Goal: Information Seeking & Learning: Learn about a topic

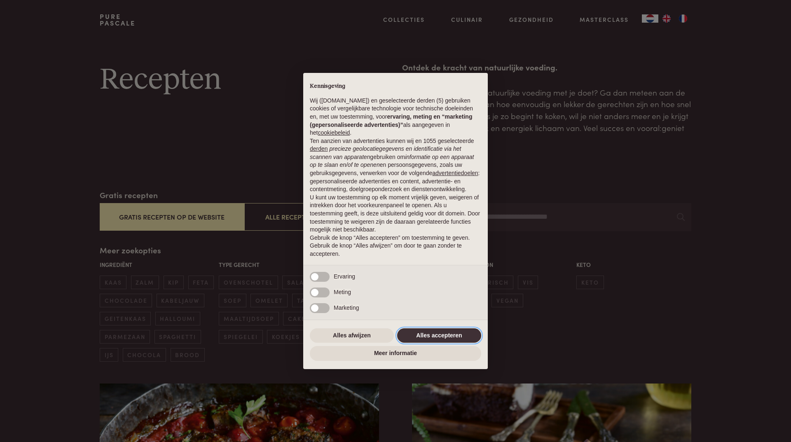
click at [424, 338] on button "Alles accepteren" at bounding box center [439, 335] width 84 height 15
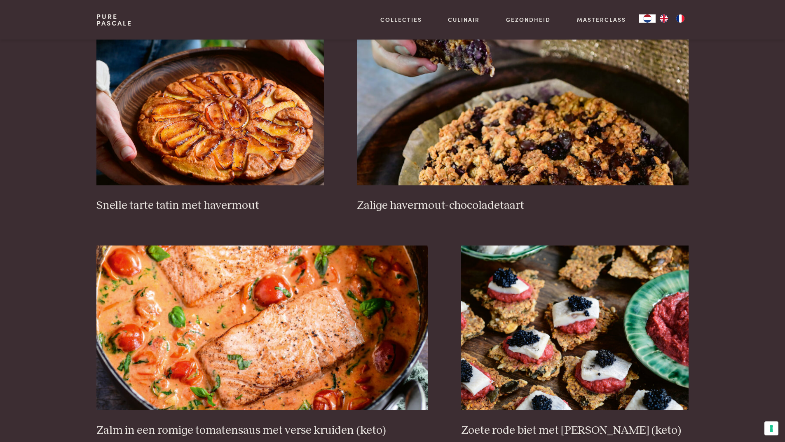
scroll to position [1359, 0]
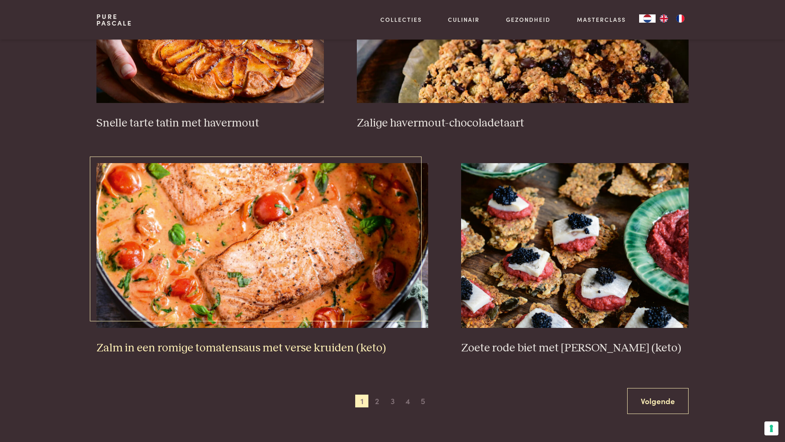
click at [260, 245] on img at bounding box center [262, 245] width 332 height 165
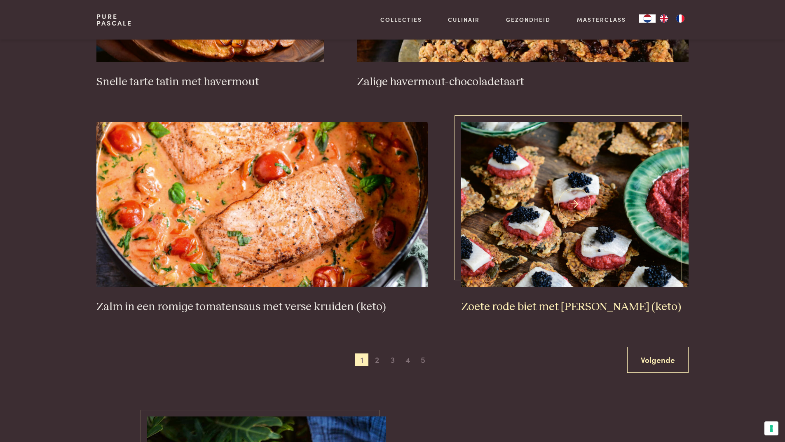
scroll to position [1442, 0]
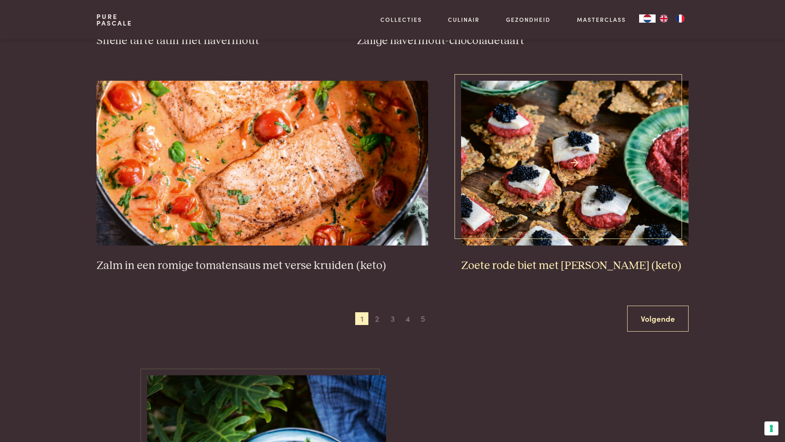
click at [601, 198] on img at bounding box center [574, 163] width 227 height 165
click at [376, 319] on span "2" at bounding box center [376, 318] width 13 height 13
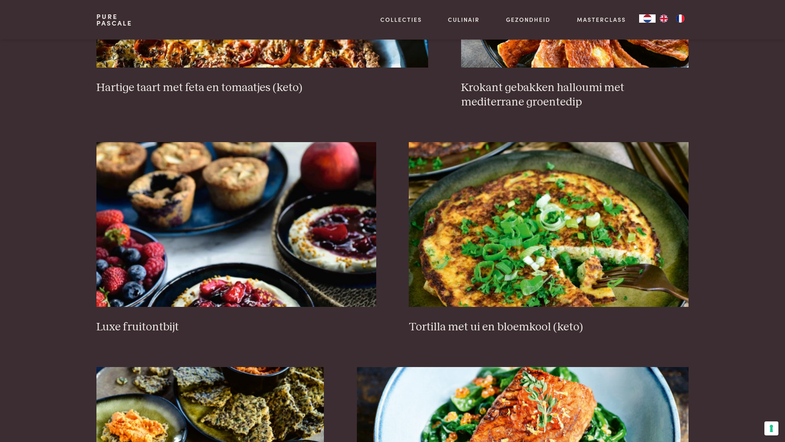
scroll to position [972, 0]
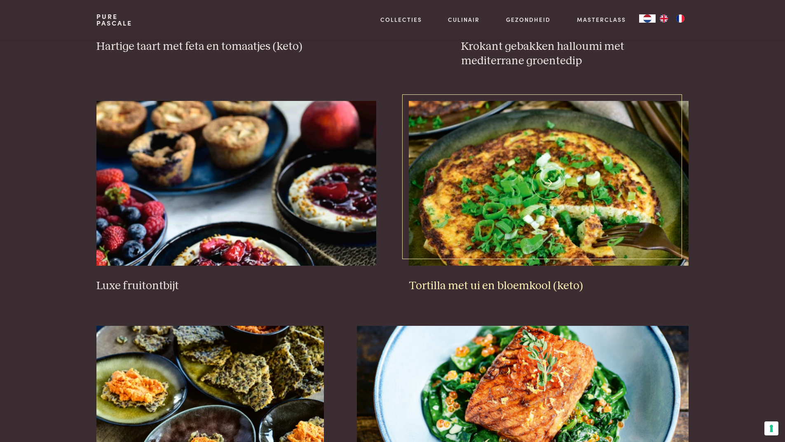
click at [546, 183] on img at bounding box center [548, 183] width 279 height 165
click at [519, 326] on img at bounding box center [523, 408] width 332 height 165
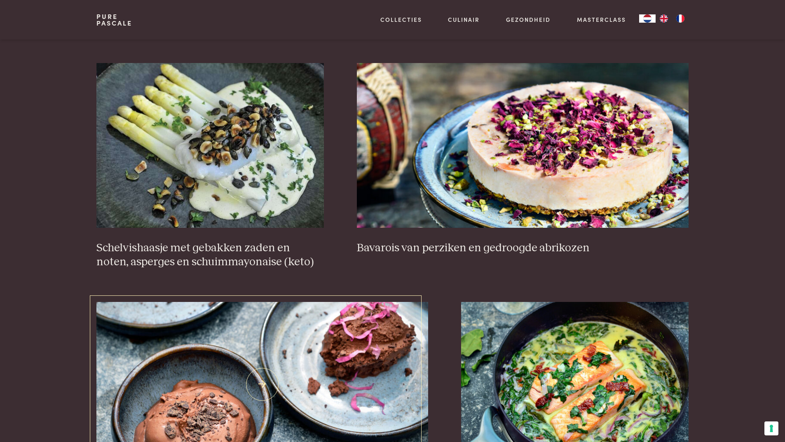
scroll to position [601, 0]
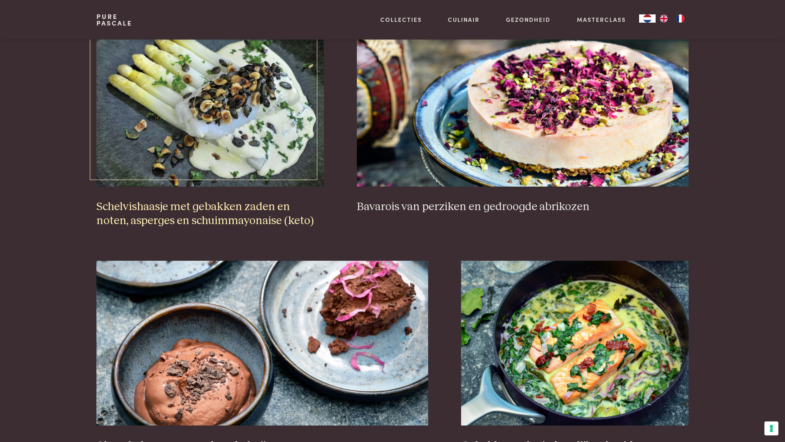
click at [206, 215] on h3 "Schelvishaasje met gebakken zaden en noten, asperges en schuimmayonaise (keto)" at bounding box center [209, 214] width 227 height 28
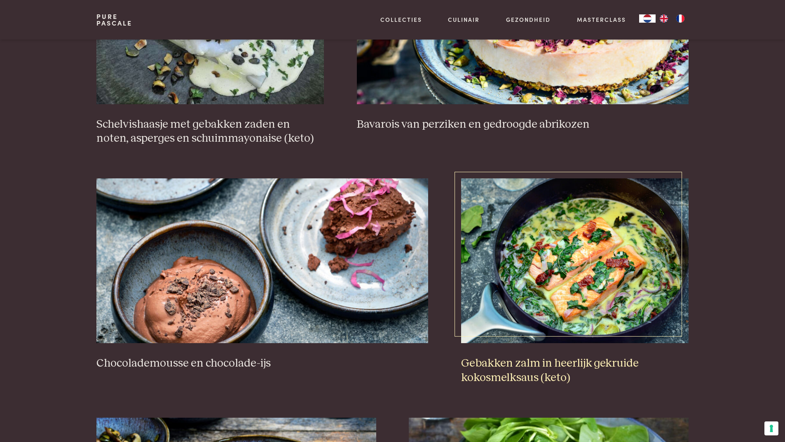
scroll to position [724, 0]
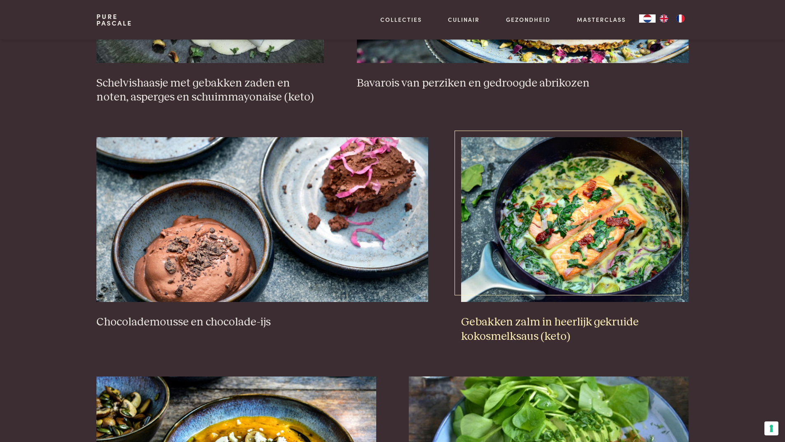
click at [578, 241] on img at bounding box center [574, 219] width 227 height 165
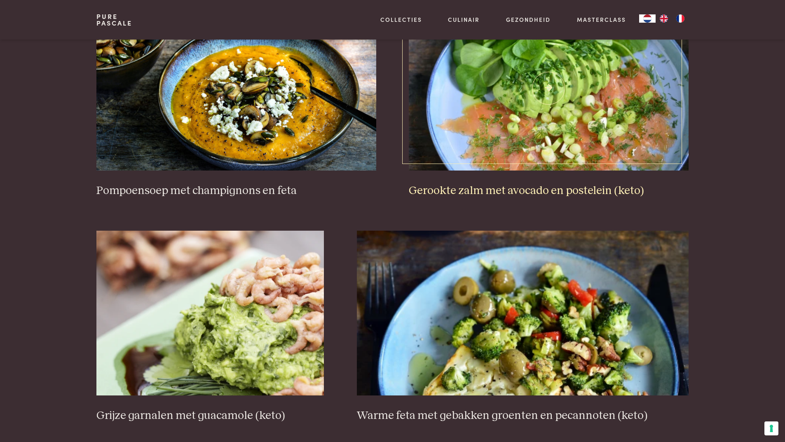
scroll to position [1178, 0]
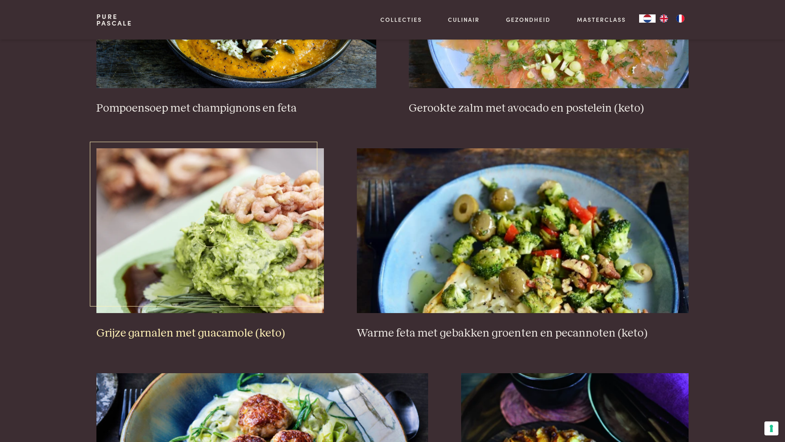
click at [199, 275] on img at bounding box center [209, 230] width 227 height 165
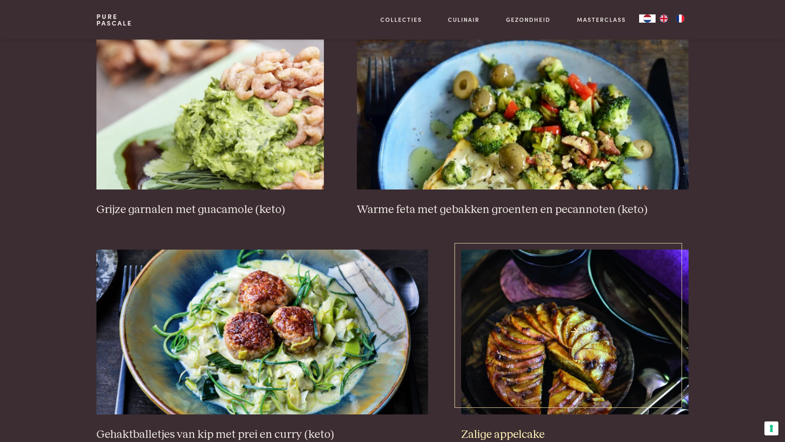
scroll to position [1342, 0]
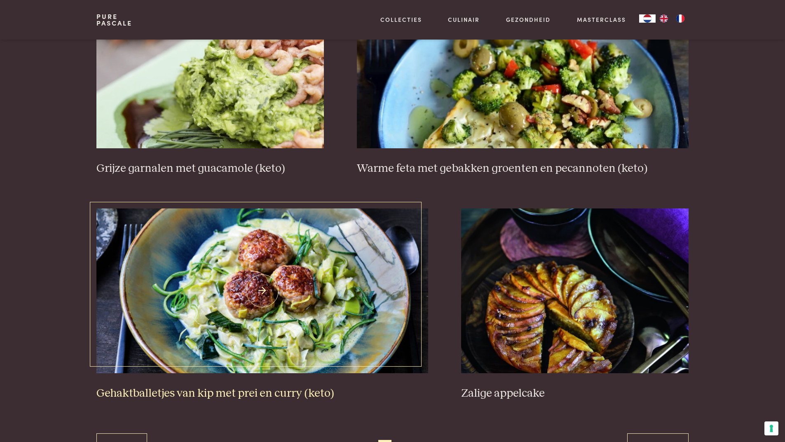
click at [284, 345] on img at bounding box center [262, 290] width 332 height 165
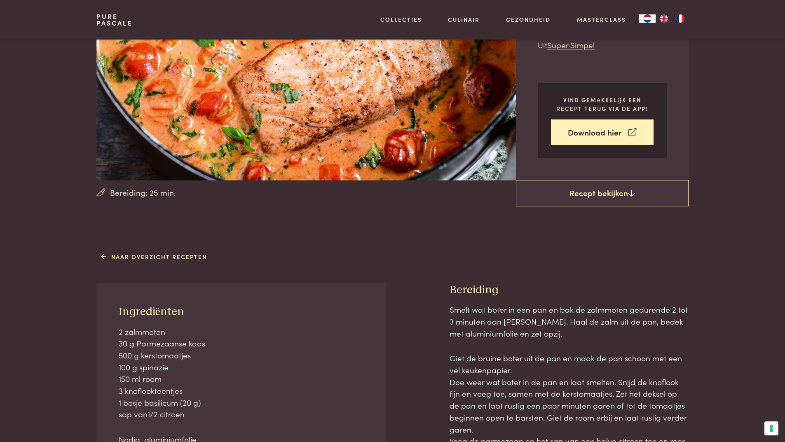
scroll to position [165, 0]
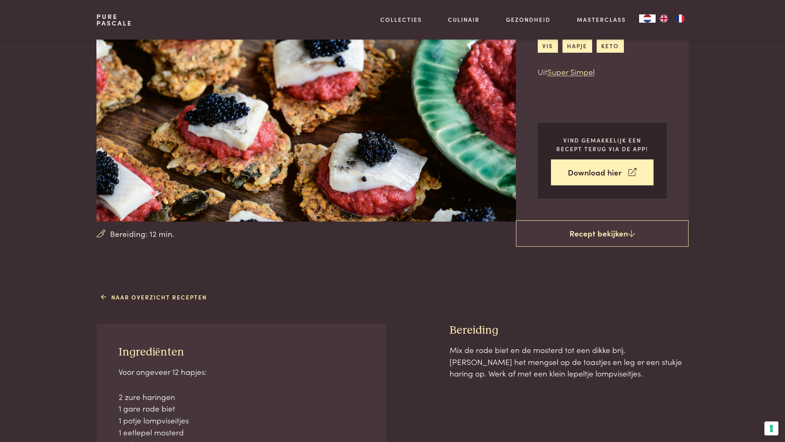
scroll to position [124, 0]
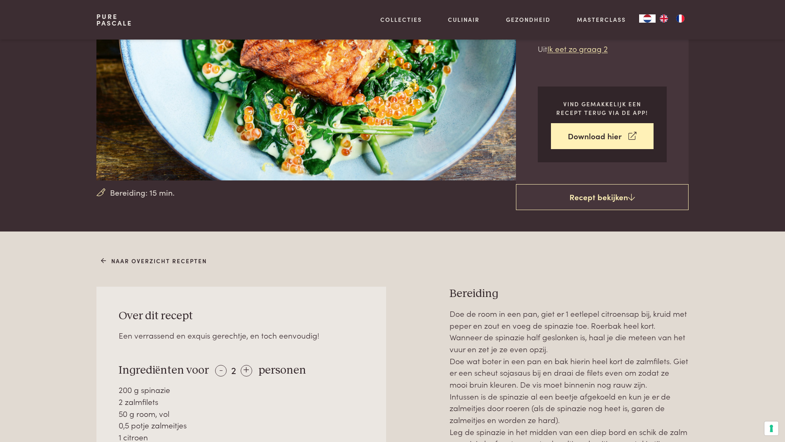
scroll to position [165, 0]
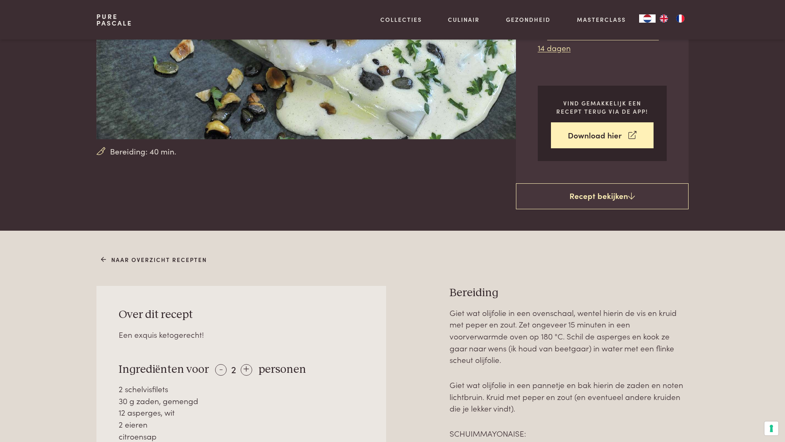
scroll to position [247, 0]
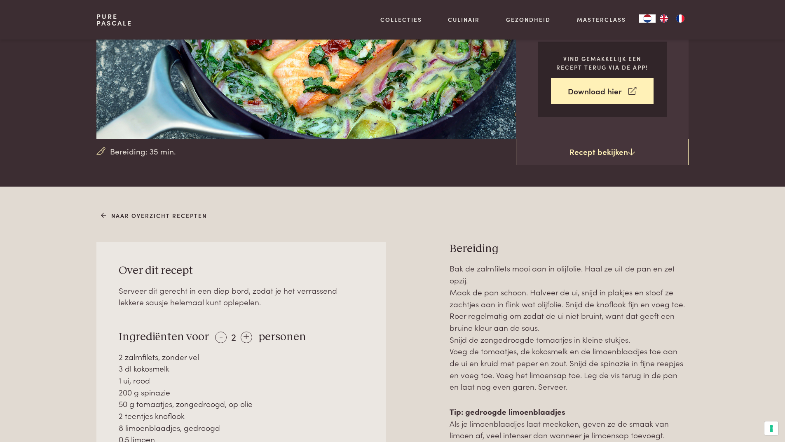
scroll to position [206, 0]
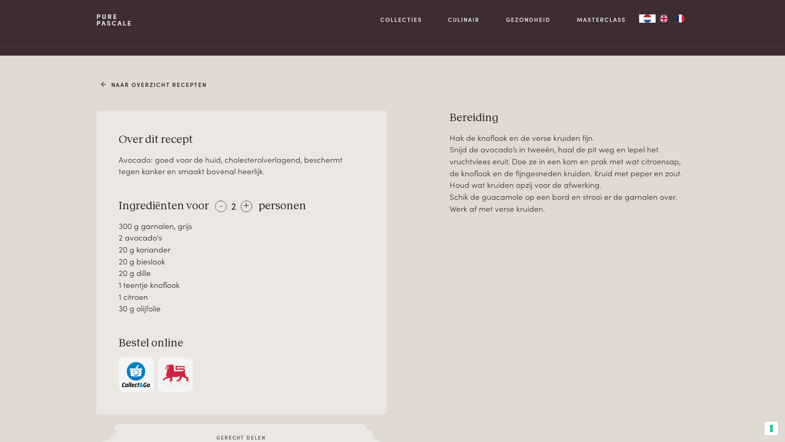
scroll to position [371, 0]
